Goal: Navigation & Orientation: Go to known website

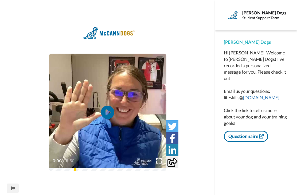
click at [261, 14] on div "[PERSON_NAME] Dogs" at bounding box center [265, 12] width 46 height 5
click at [263, 20] on div "Student Support Team" at bounding box center [265, 18] width 46 height 5
click at [244, 42] on div "[PERSON_NAME] Dogs" at bounding box center [256, 42] width 65 height 6
click at [239, 43] on div "[PERSON_NAME] Dogs" at bounding box center [256, 42] width 65 height 6
